Goal: Navigation & Orientation: Find specific page/section

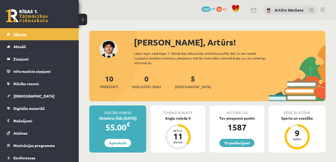
click at [24, 31] on link "Sākums" at bounding box center [39, 34] width 65 height 12
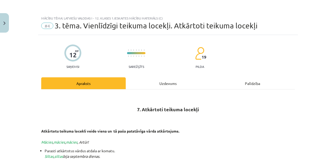
scroll to position [88, 0]
